Goal: Task Accomplishment & Management: Manage account settings

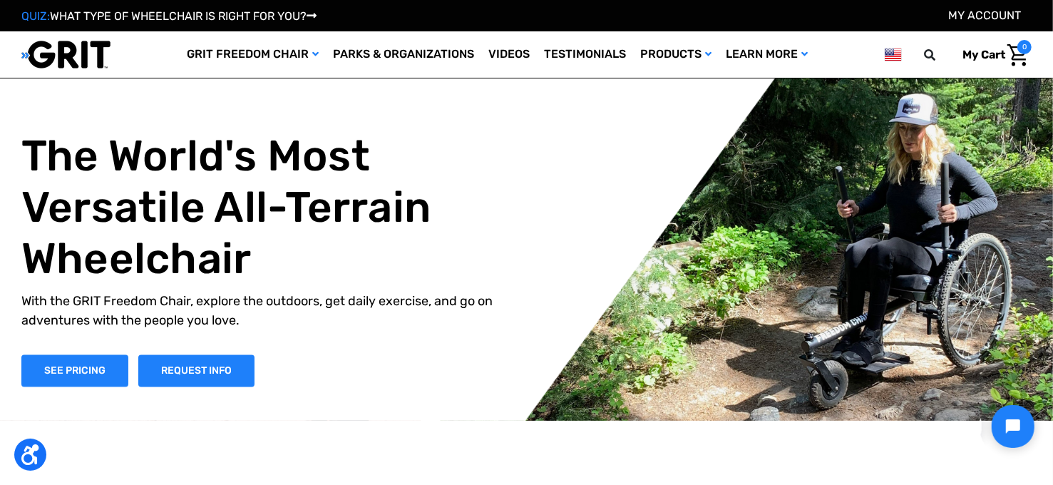
click at [989, 16] on link "My Account" at bounding box center [984, 16] width 73 height 14
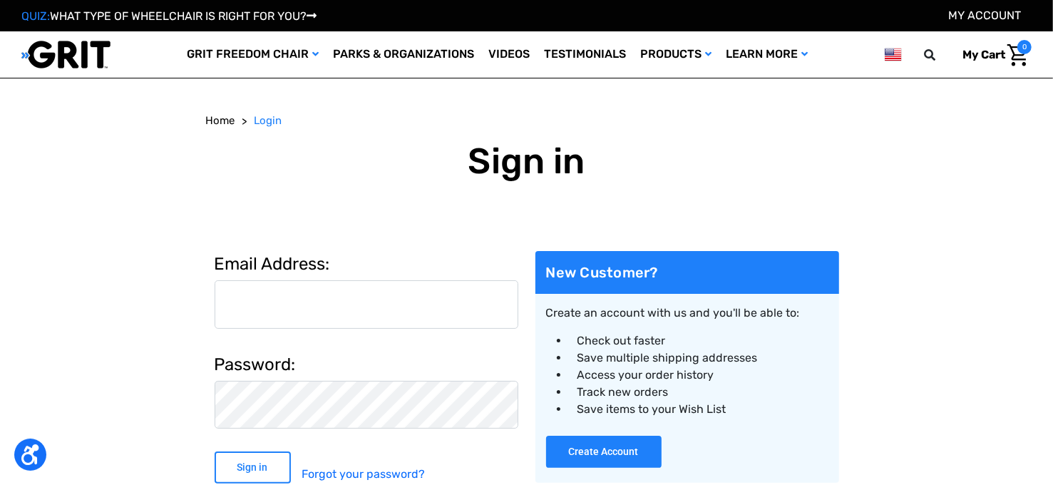
type input "[EMAIL_ADDRESS][DOMAIN_NAME]"
drag, startPoint x: 246, startPoint y: 464, endPoint x: 255, endPoint y: 454, distance: 14.2
click at [250, 459] on input "Sign in" at bounding box center [253, 467] width 76 height 32
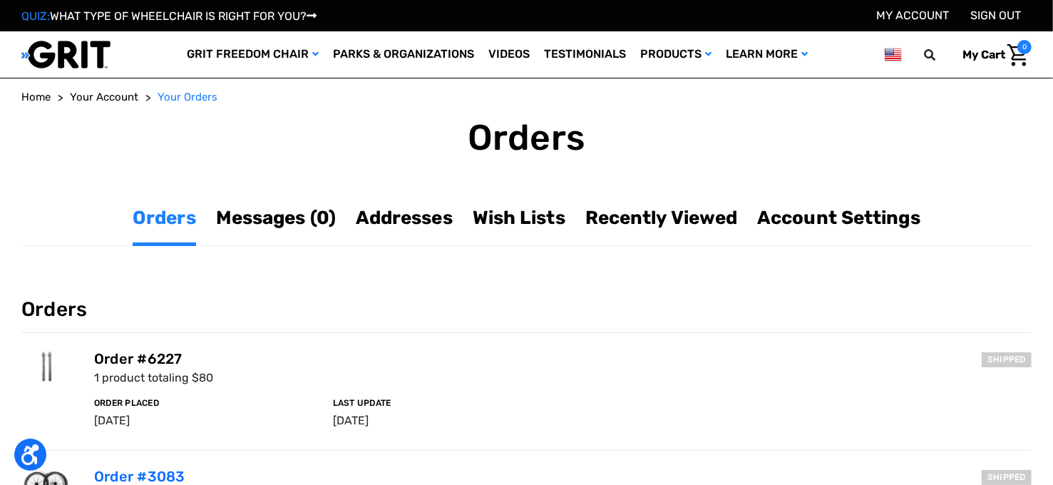
click at [154, 353] on link "Order #6227" at bounding box center [138, 358] width 88 height 17
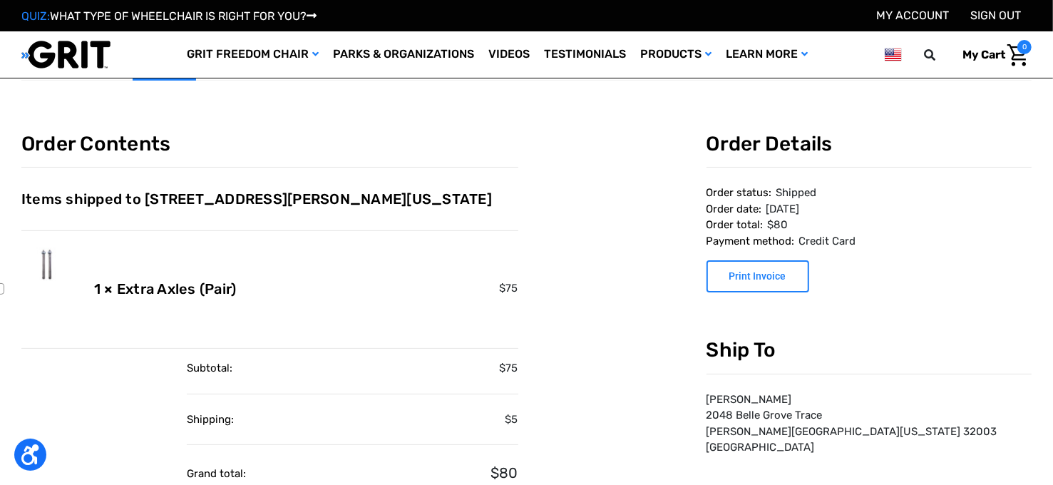
scroll to position [71, 0]
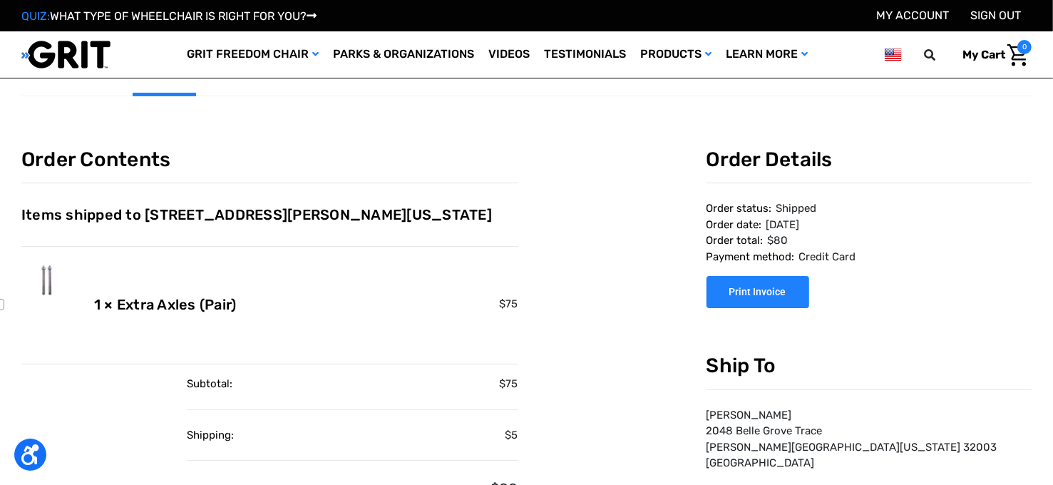
click at [757, 287] on button "Print Invoice" at bounding box center [758, 292] width 103 height 32
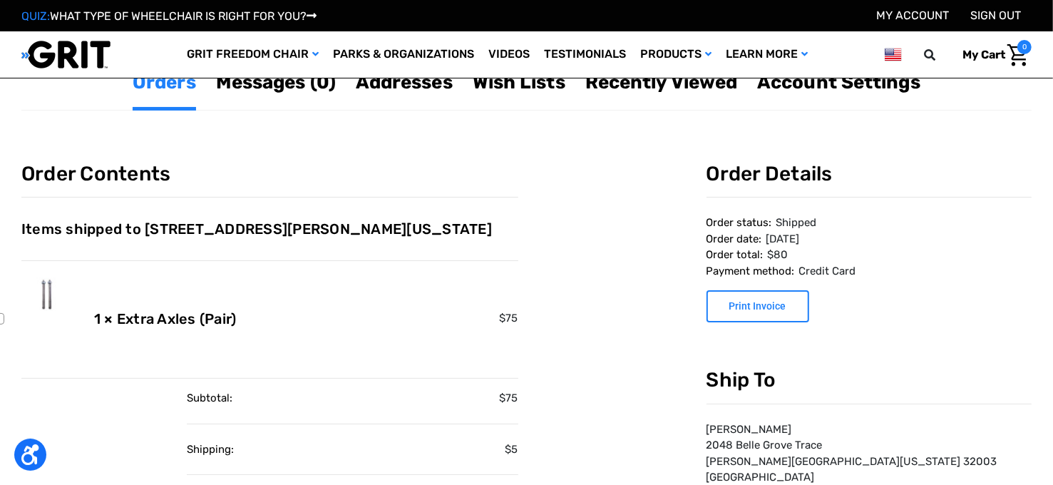
scroll to position [0, 0]
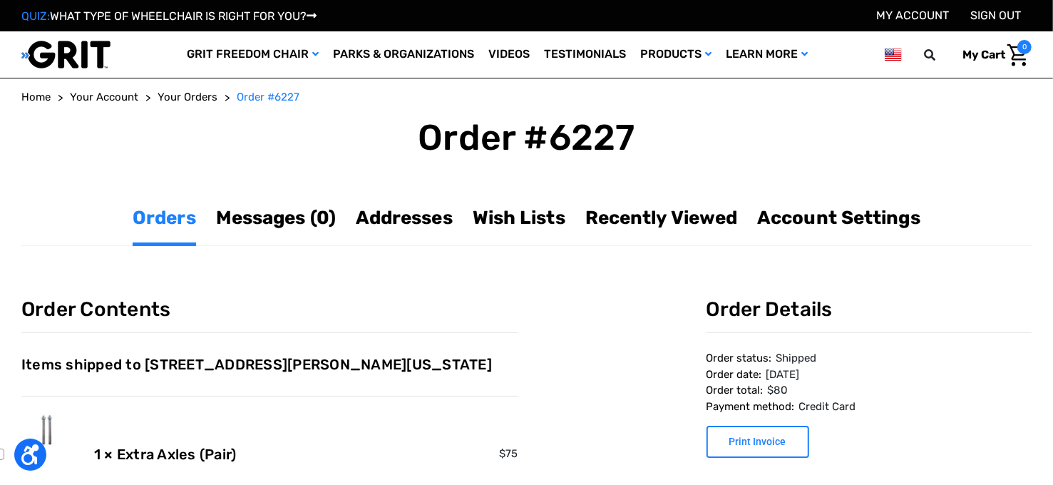
click at [186, 96] on span "Your Orders" at bounding box center [188, 97] width 60 height 13
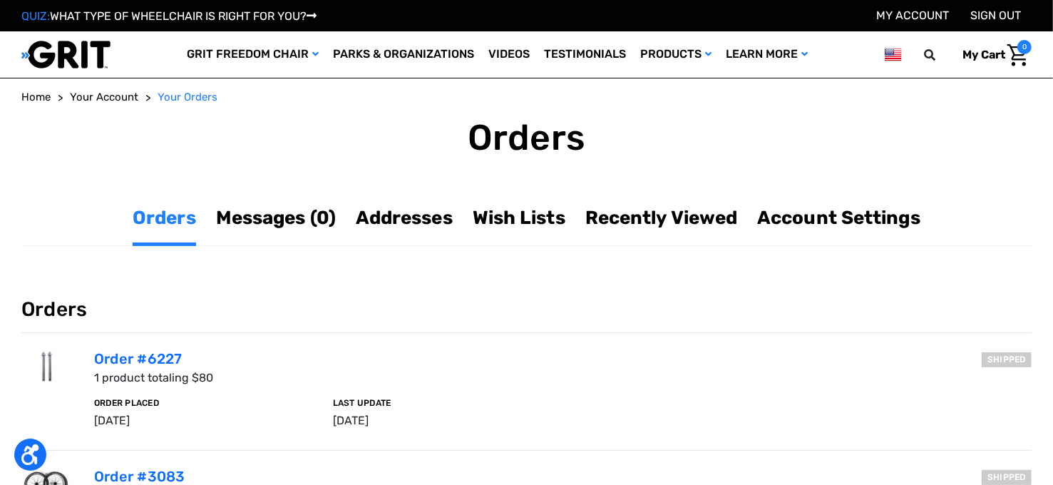
click at [114, 97] on span "Your Account" at bounding box center [104, 97] width 68 height 13
click at [919, 15] on link "My Account" at bounding box center [912, 16] width 73 height 14
click at [257, 217] on link "Messages (0)" at bounding box center [276, 218] width 120 height 28
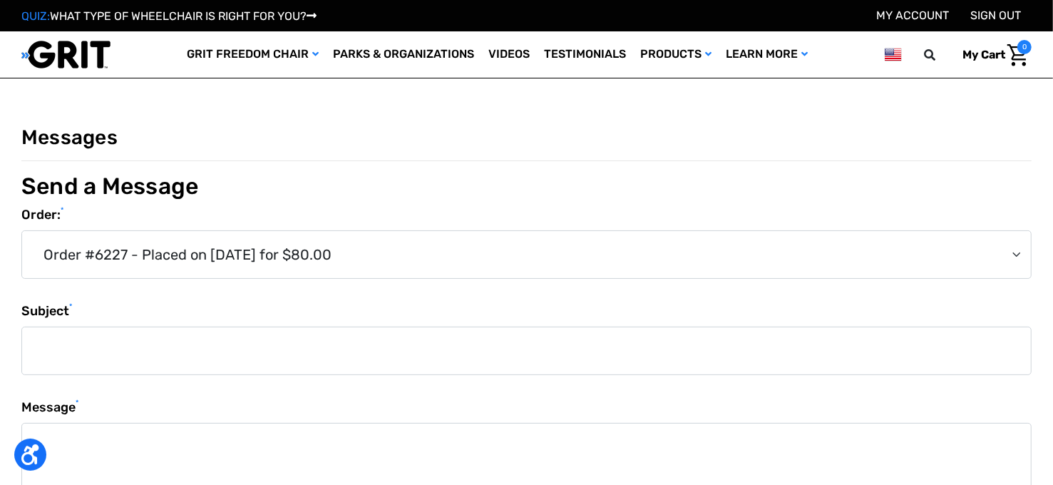
scroll to position [71, 0]
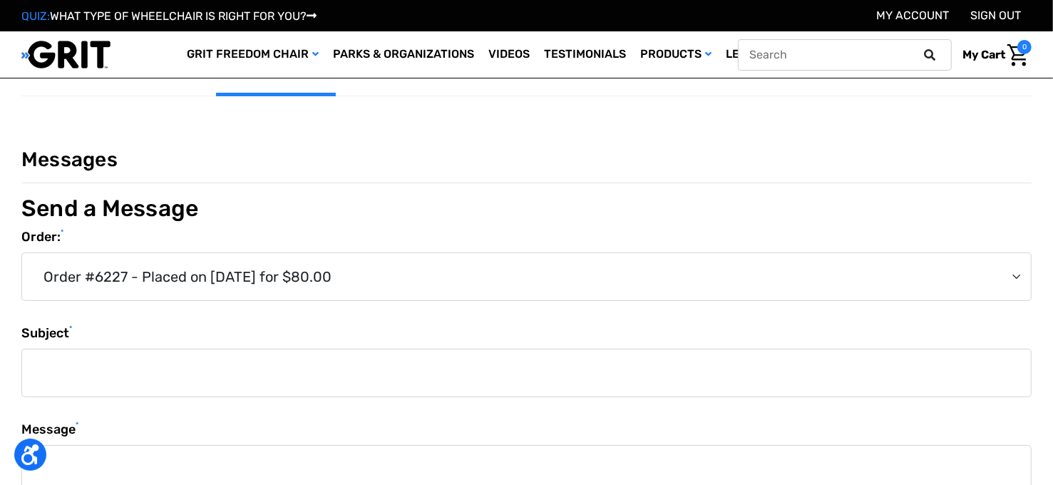
click at [852, 61] on input "text" at bounding box center [845, 54] width 214 height 31
type input "order #6060"
click at [920, 48] on button at bounding box center [934, 54] width 29 height 13
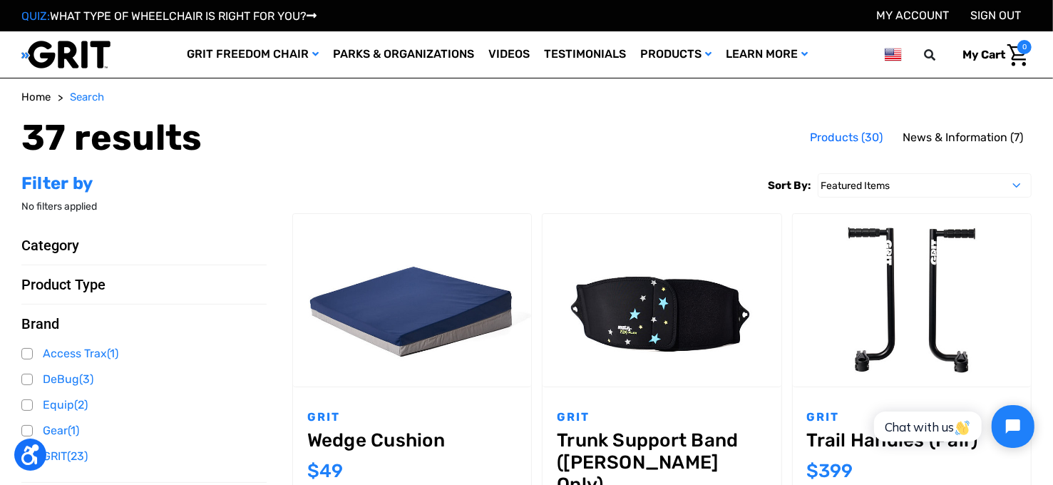
click at [978, 53] on span "My Cart" at bounding box center [984, 55] width 43 height 14
click at [905, 11] on link "My Account" at bounding box center [912, 16] width 73 height 14
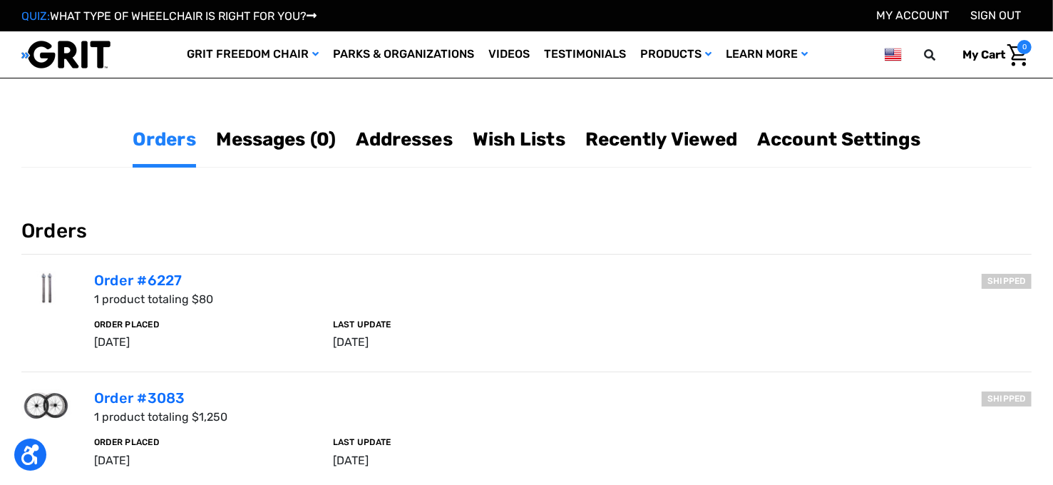
scroll to position [71, 0]
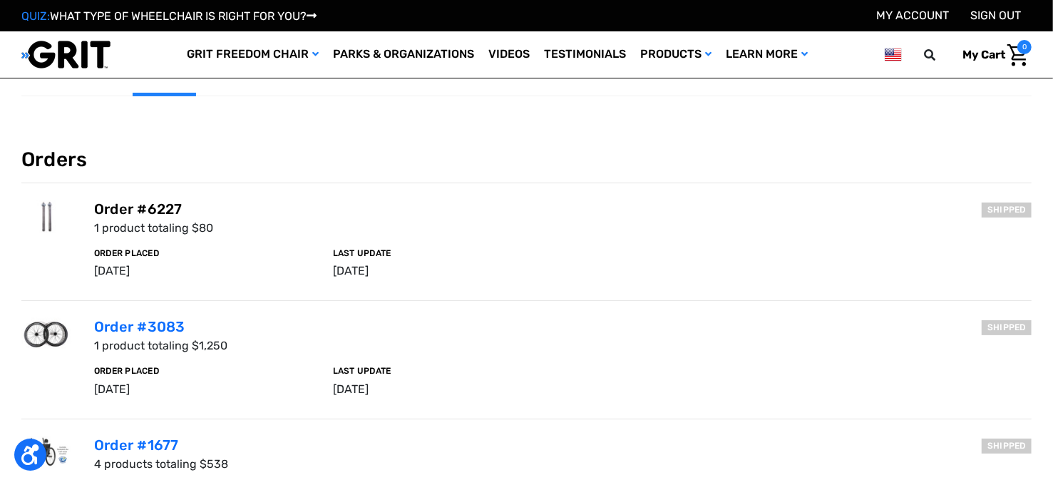
click at [143, 211] on link "Order #6227" at bounding box center [138, 208] width 88 height 17
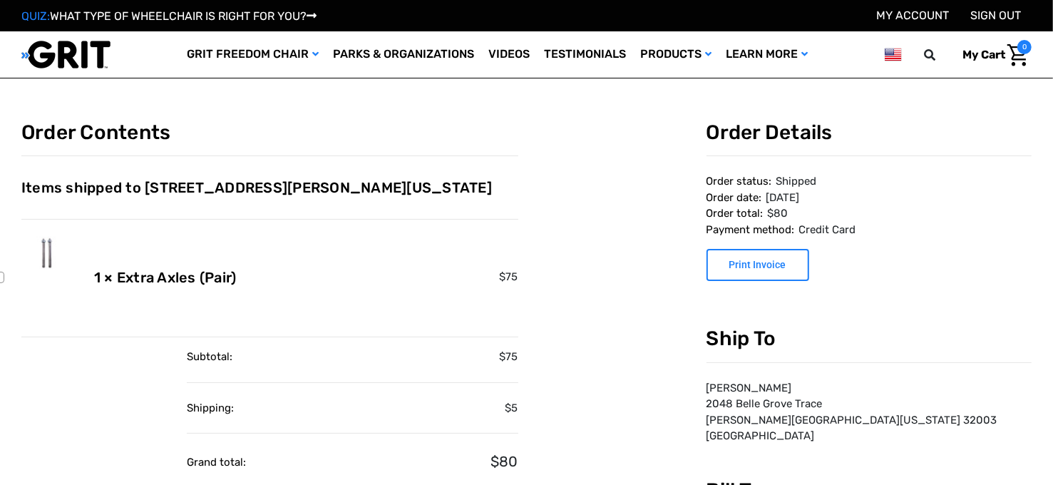
scroll to position [142, 0]
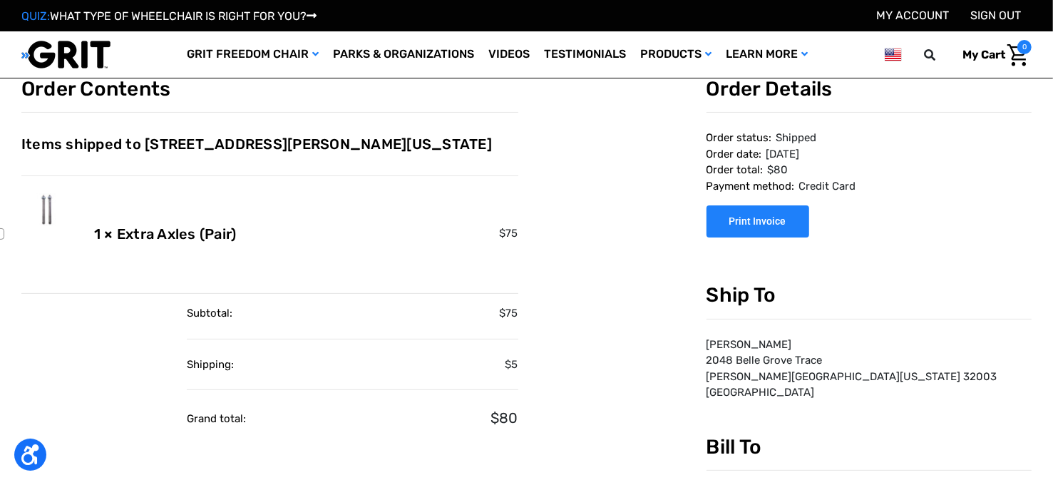
click at [761, 218] on button "Print Invoice" at bounding box center [758, 221] width 103 height 32
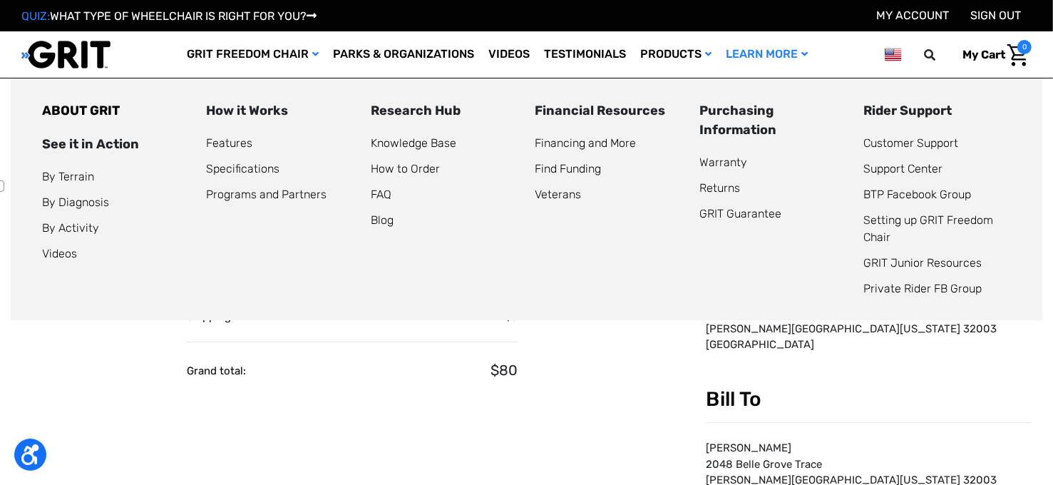
scroll to position [213, 0]
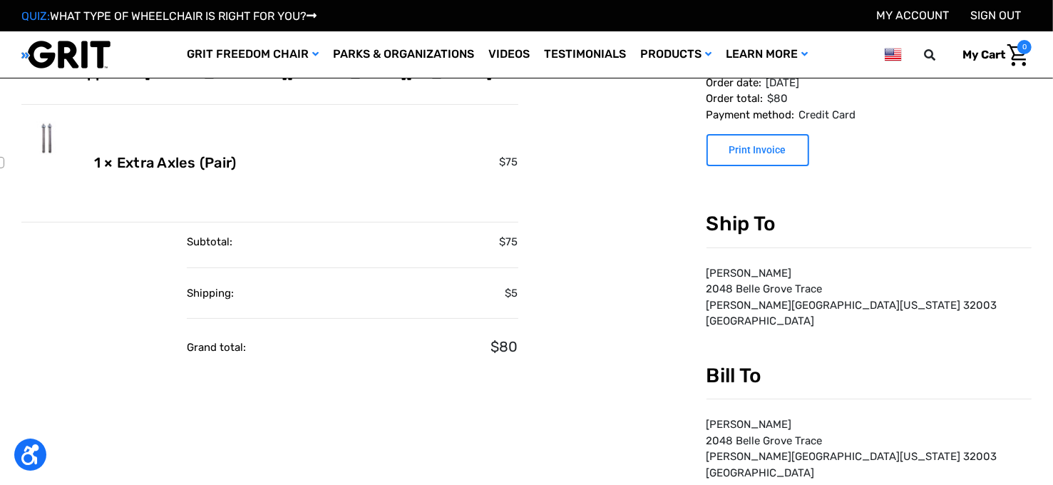
click at [913, 14] on link "My Account" at bounding box center [912, 16] width 73 height 14
